Goal: Check status: Check status

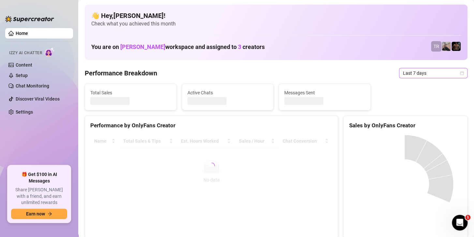
click at [410, 75] on span "Last 7 days" at bounding box center [433, 73] width 61 height 10
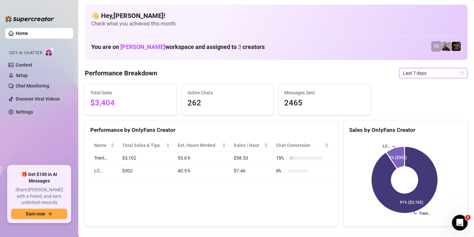
click at [430, 74] on span "Last 7 days" at bounding box center [433, 73] width 61 height 10
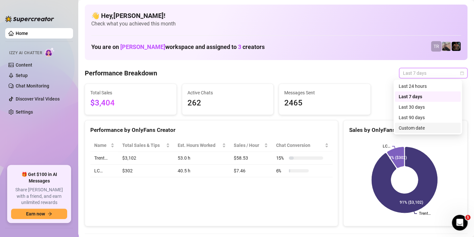
click at [404, 129] on div "Custom date" at bounding box center [428, 127] width 58 height 7
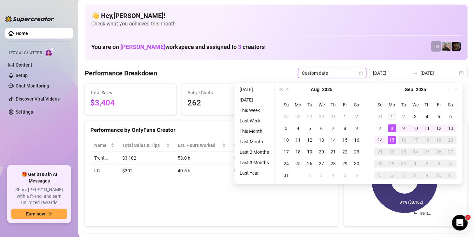
type input "2025-09-01"
click at [393, 117] on div "1" at bounding box center [392, 117] width 8 height 8
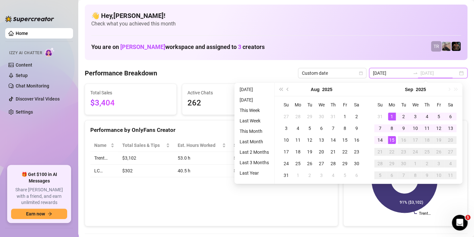
type input "2025-09-15"
click at [391, 142] on div "15" at bounding box center [392, 140] width 8 height 8
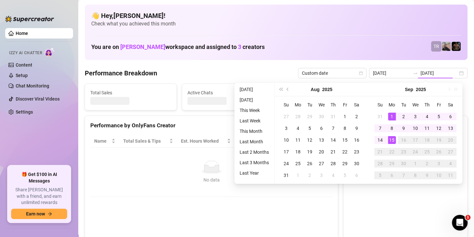
type input "2025-09-01"
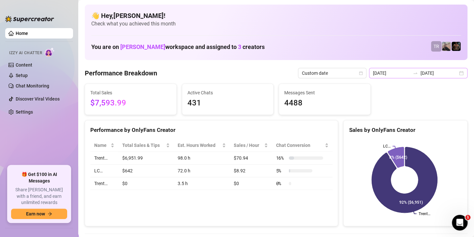
click at [424, 68] on div "2025-09-01 2025-09-15" at bounding box center [418, 73] width 99 height 10
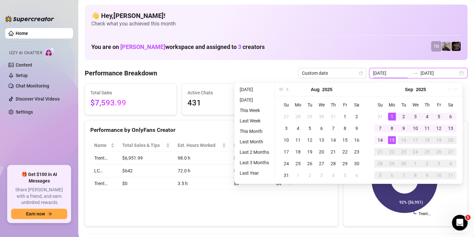
click at [425, 71] on input "2025-09-15" at bounding box center [439, 73] width 37 height 7
type input "2025-09-15"
click at [388, 139] on div "15" at bounding box center [392, 140] width 8 height 8
click at [388, 139] on rect at bounding box center [404, 180] width 111 height 82
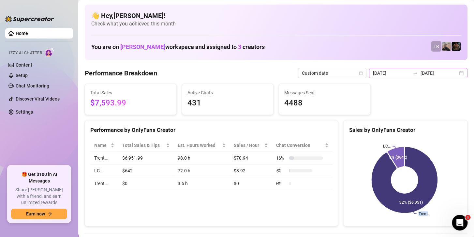
click at [416, 70] on div at bounding box center [416, 72] width 10 height 5
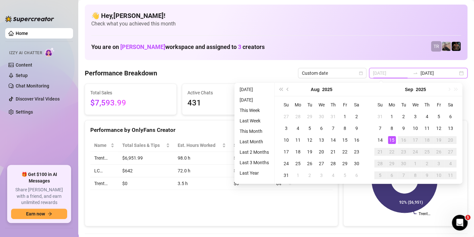
type input "2025-09-15"
click at [394, 138] on div "15" at bounding box center [392, 140] width 8 height 8
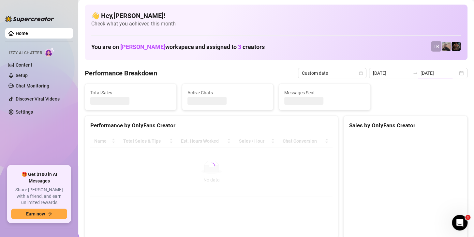
type input "2025-09-15"
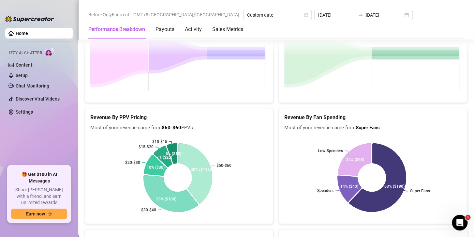
scroll to position [848, 0]
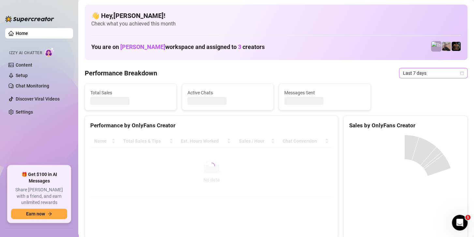
click at [417, 72] on span "Last 7 days" at bounding box center [433, 73] width 61 height 10
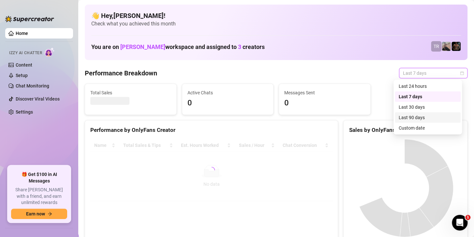
click at [404, 129] on div "Custom date" at bounding box center [428, 127] width 58 height 7
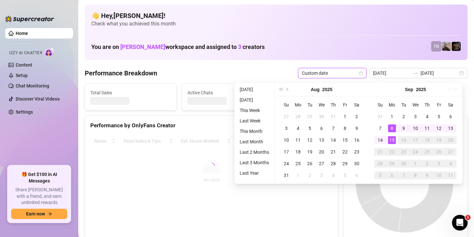
type input "2025-09-09"
click at [392, 141] on div "15" at bounding box center [392, 140] width 8 height 8
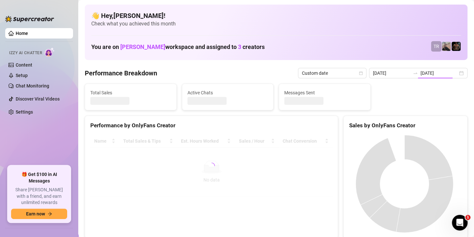
type input "2025-09-15"
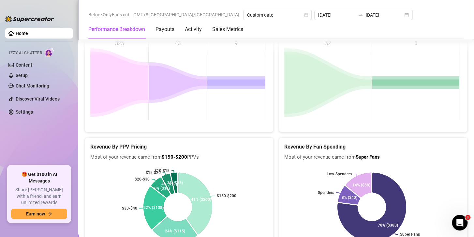
scroll to position [1090, 0]
